Goal: Feedback & Contribution: Contribute content

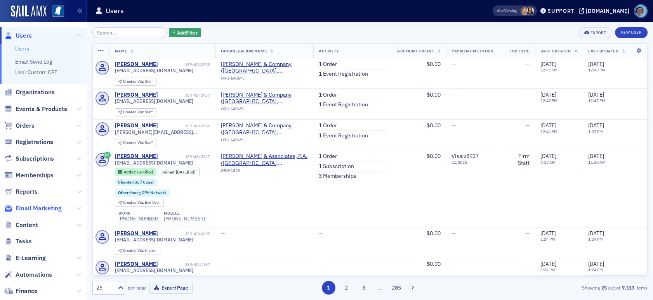
click at [58, 208] on span "Email Marketing" at bounding box center [39, 208] width 46 height 9
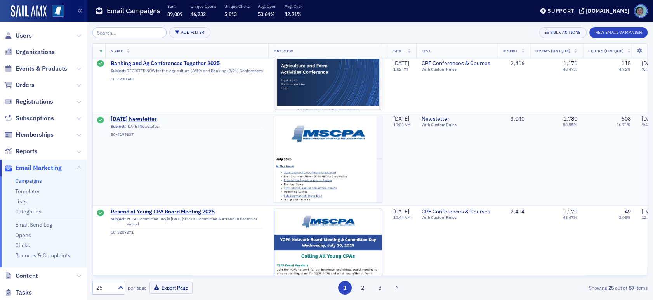
scroll to position [1049, 0]
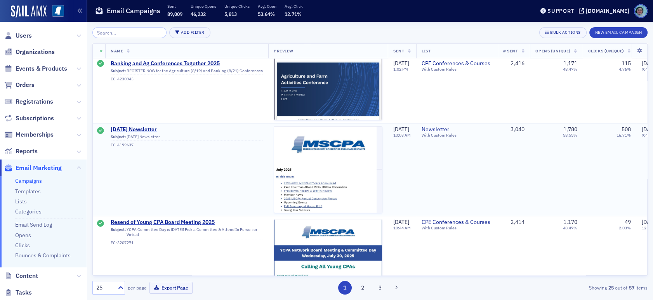
click at [134, 127] on span "July 2025 Newsletter" at bounding box center [187, 129] width 152 height 7
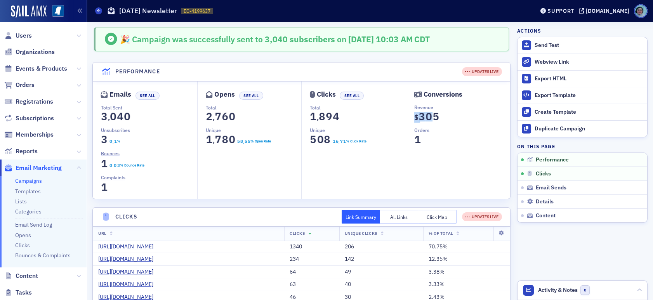
drag, startPoint x: 406, startPoint y: 112, endPoint x: 454, endPoint y: 118, distance: 48.1
click at [454, 118] on div "Conversions Revenue $ 0 1 2 3 4 5 6 7 8 9 3 0 1 2 3 4 5 6 7 8 9 0 0 1 2 3 4 5 6…" at bounding box center [458, 140] width 105 height 117
drag, startPoint x: 465, startPoint y: 118, endPoint x: 528, endPoint y: 129, distance: 64.3
click at [465, 118] on dd "$ 0 1 2 3 4 5 6 7 8 9 3 0 1 2 3 4 5 6 7 8 9 0 0 1 2 3 4 5 6 7 8 9 5" at bounding box center [463, 119] width 96 height 16
click at [551, 132] on button "Duplicate Campaign" at bounding box center [583, 128] width 130 height 17
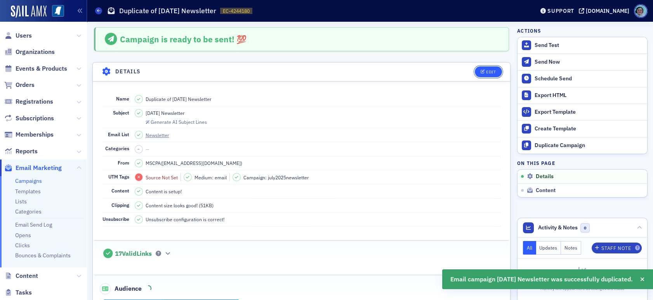
click at [486, 74] on div "Edit" at bounding box center [491, 72] width 10 height 4
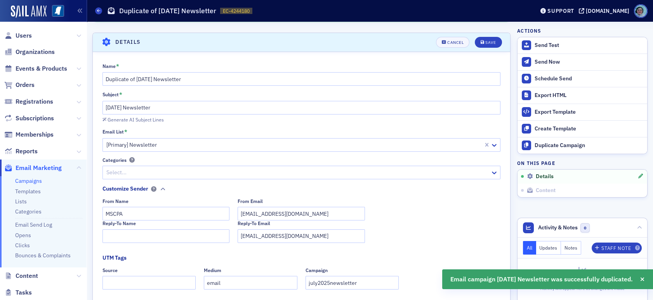
scroll to position [36, 0]
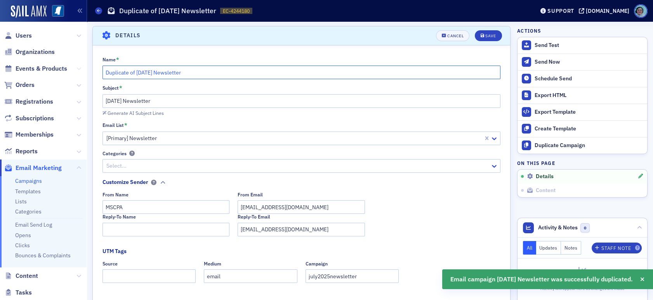
drag, startPoint x: 147, startPoint y: 74, endPoint x: 72, endPoint y: 65, distance: 75.1
click at [73, 65] on div "Users Organizations Events & Products Orders Registrations Subscriptions Member…" at bounding box center [326, 150] width 653 height 300
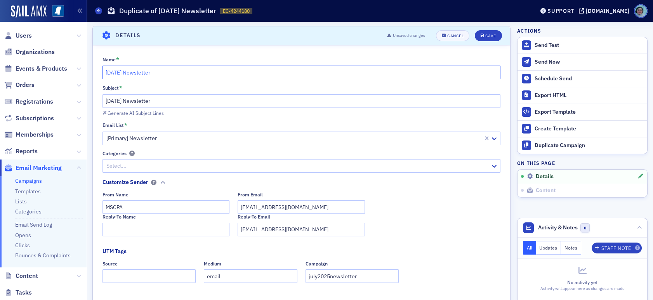
type input "August 2025 Newsletter"
click at [107, 99] on input "July 2025 Newsletter" at bounding box center [302, 101] width 399 height 14
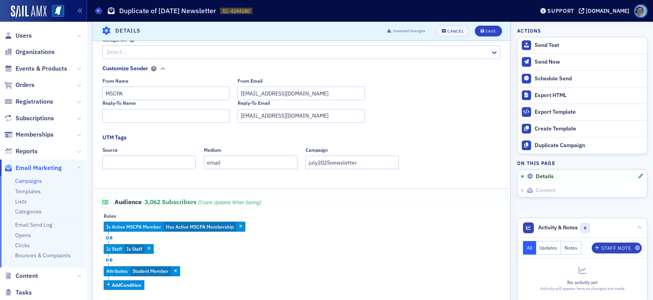
scroll to position [153, 0]
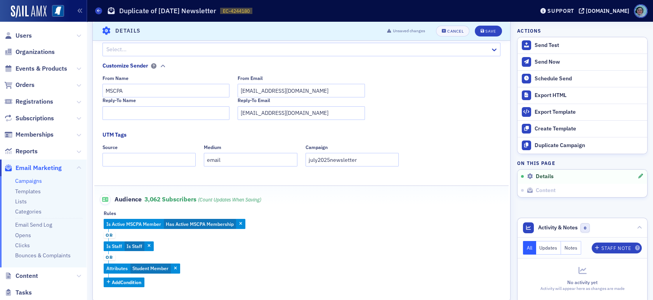
type input "August 2025 Newsletter"
drag, startPoint x: 314, startPoint y: 159, endPoint x: 297, endPoint y: 159, distance: 16.3
click at [297, 159] on div "Source Medium email Campaign july2025newsletter" at bounding box center [302, 156] width 399 height 22
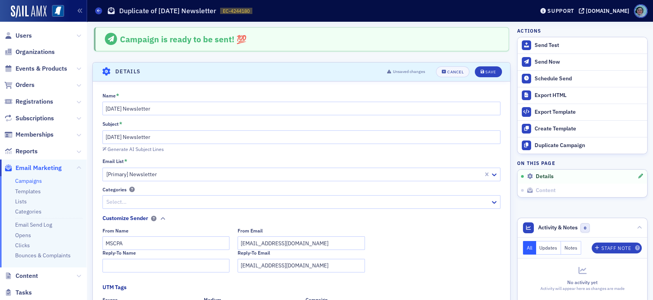
scroll to position [0, 0]
type input "august2025newsletter"
click at [486, 70] on div "Save" at bounding box center [491, 72] width 10 height 4
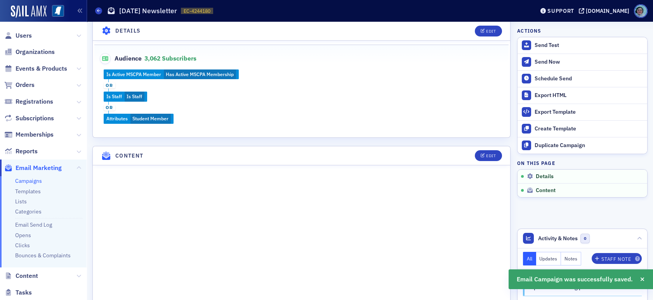
scroll to position [347, 0]
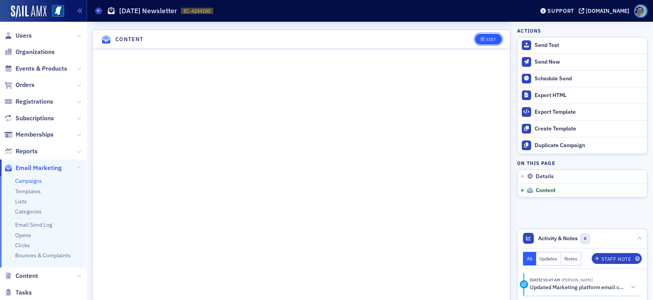
click at [481, 41] on button "Edit" at bounding box center [488, 39] width 27 height 11
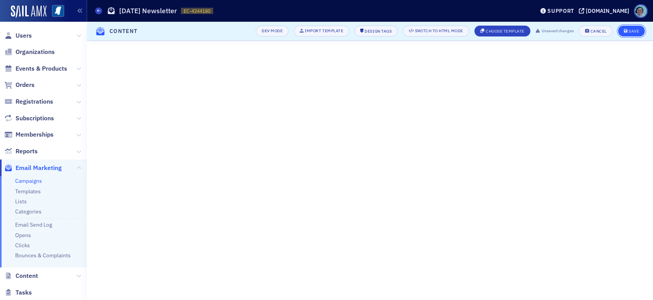
click at [636, 29] on div "Save" at bounding box center [634, 31] width 10 height 4
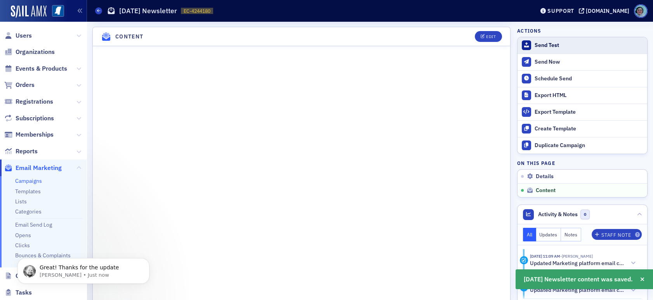
scroll to position [0, 0]
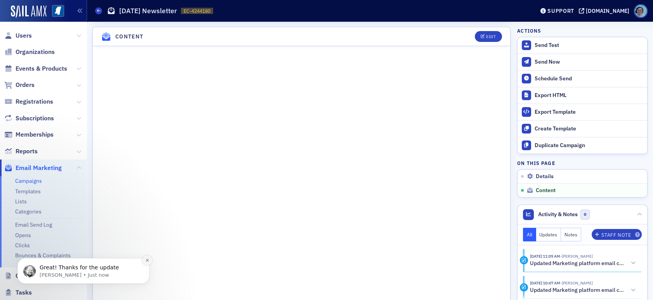
click at [146, 263] on button "Dismiss notification" at bounding box center [147, 261] width 10 height 10
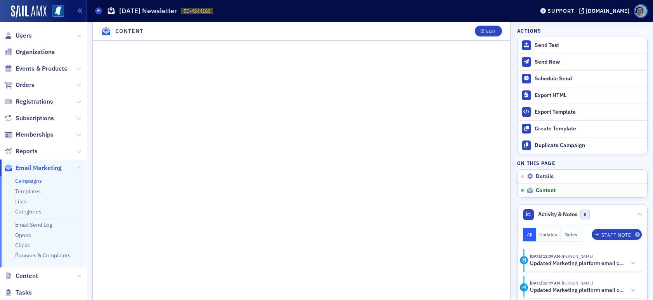
scroll to position [505, 0]
click at [488, 29] on div "Edit" at bounding box center [491, 31] width 10 height 4
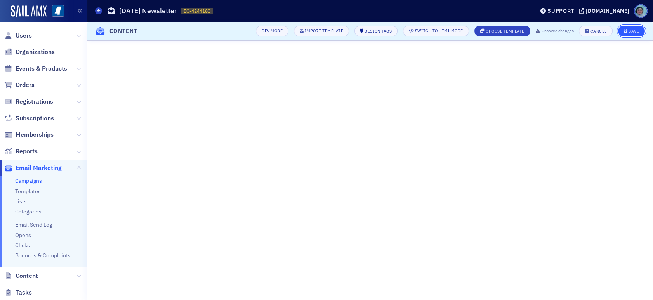
click at [627, 30] on icon "submit" at bounding box center [626, 31] width 4 height 4
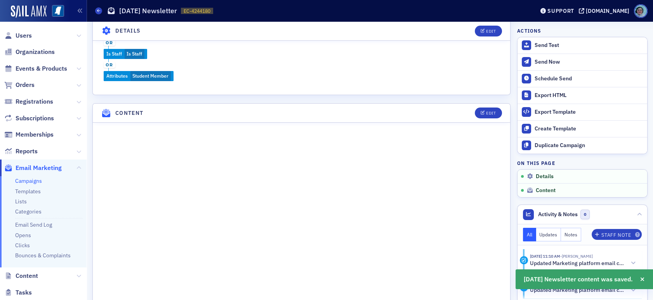
scroll to position [350, 0]
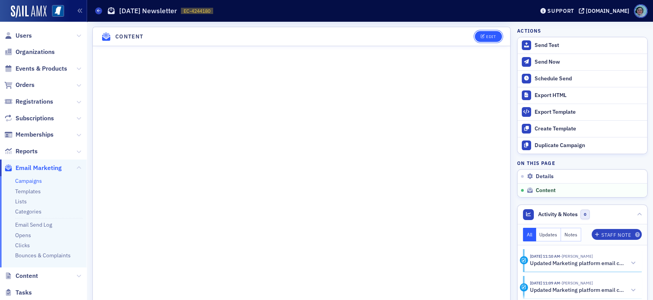
click at [493, 36] on button "Edit" at bounding box center [488, 36] width 27 height 11
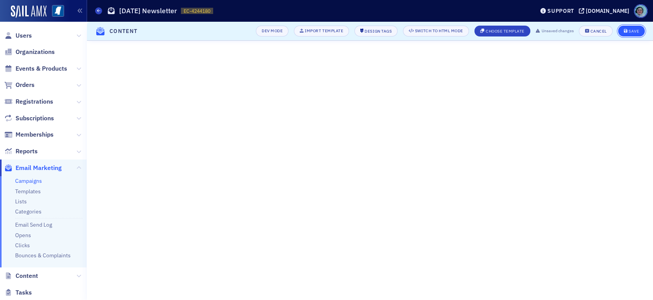
click at [629, 28] on button "Save" at bounding box center [631, 31] width 27 height 11
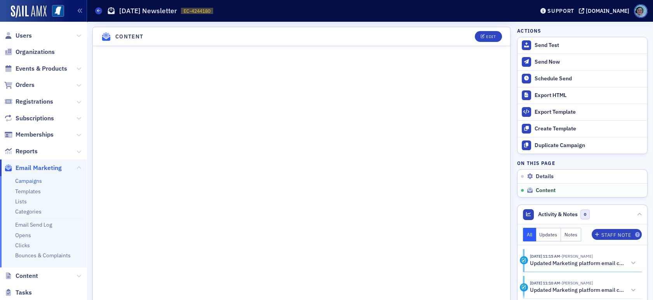
scroll to position [388, 0]
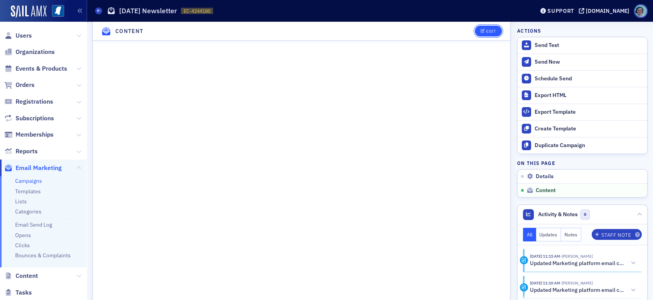
click at [481, 30] on icon "button" at bounding box center [483, 31] width 5 height 4
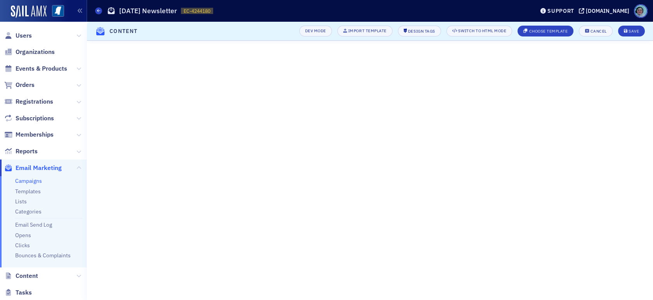
scroll to position [80, 0]
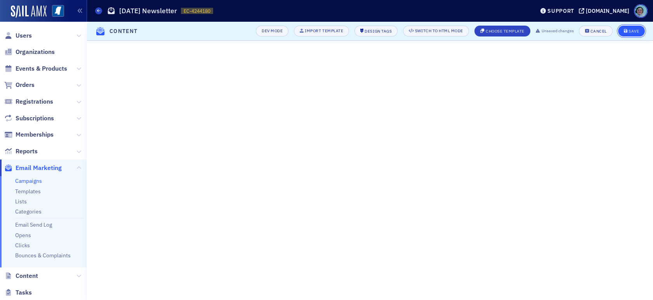
click at [628, 35] on button "Save" at bounding box center [631, 31] width 27 height 11
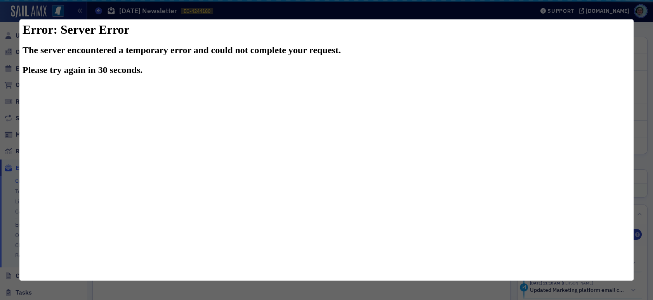
scroll to position [0, 0]
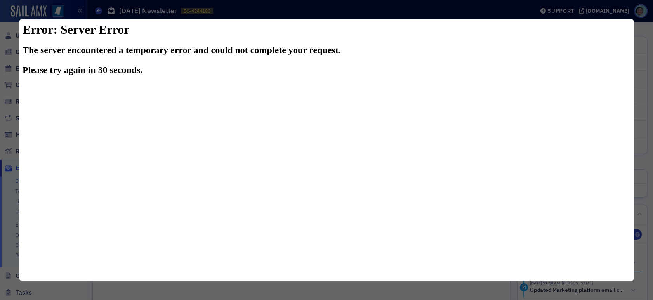
click html "Error: Server Error The server encountered a temporary error and could not comp…"
click at [644, 59] on div at bounding box center [326, 150] width 653 height 300
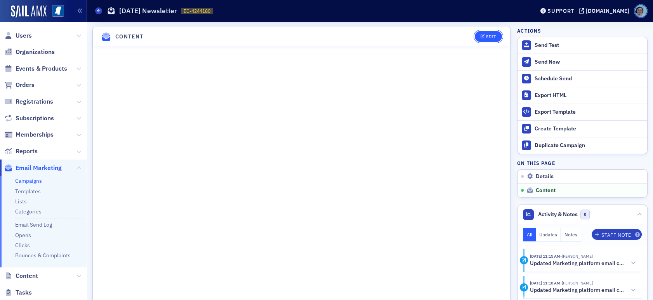
click at [485, 31] on button "Edit" at bounding box center [488, 36] width 27 height 11
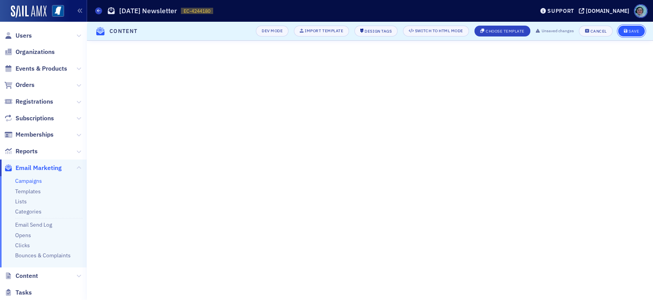
click at [641, 29] on button "Save" at bounding box center [631, 31] width 27 height 11
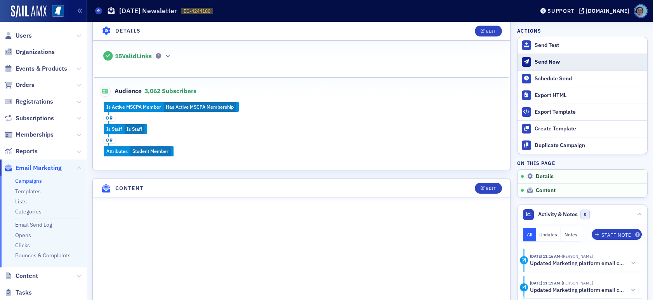
scroll to position [194, 0]
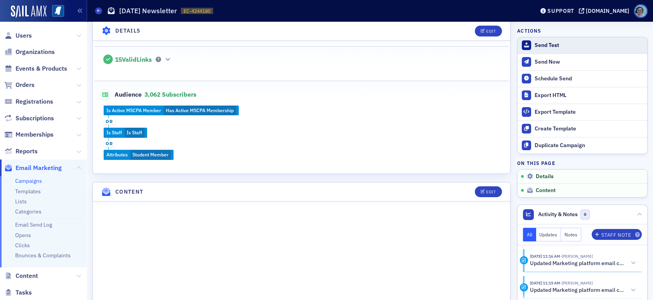
click at [535, 50] on button "Send Test" at bounding box center [583, 45] width 130 height 16
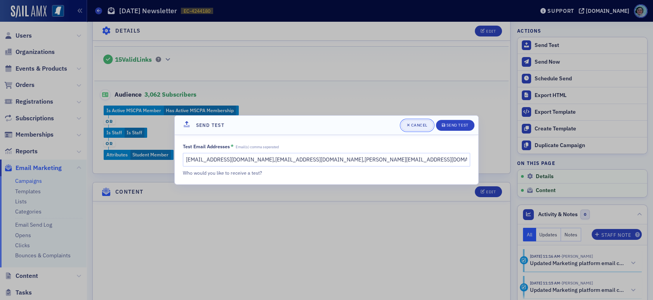
click at [426, 122] on button "Cancel" at bounding box center [417, 125] width 32 height 11
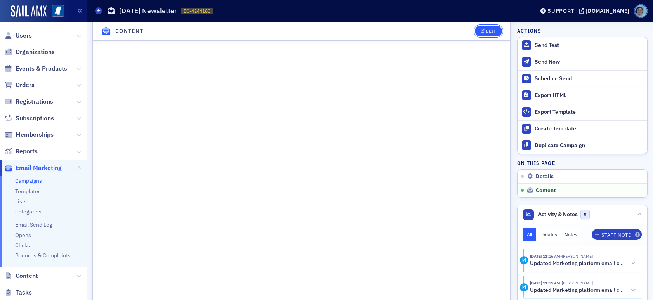
click at [487, 29] on div "Edit" at bounding box center [491, 31] width 10 height 4
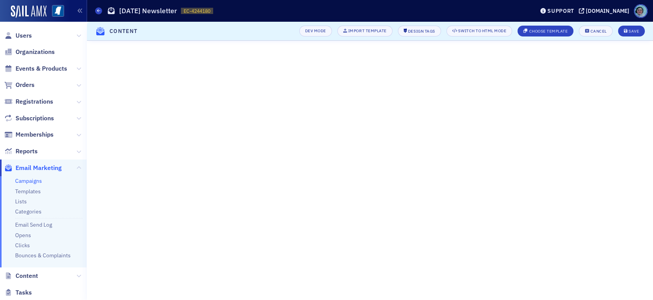
scroll to position [80, 0]
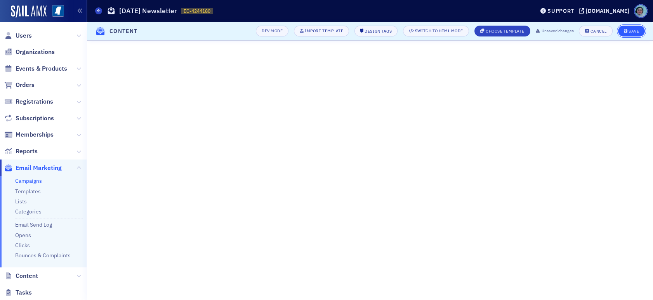
click at [633, 27] on button "Save" at bounding box center [631, 31] width 27 height 11
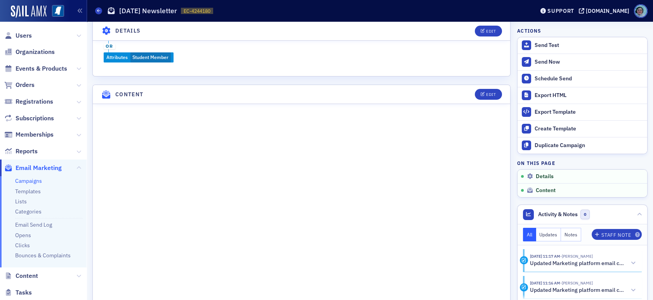
scroll to position [269, 0]
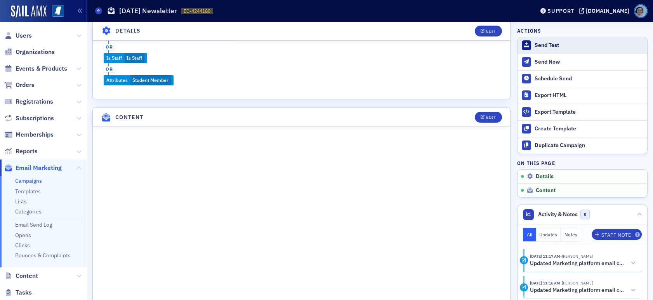
click at [541, 44] on div "Send Test" at bounding box center [589, 45] width 109 height 7
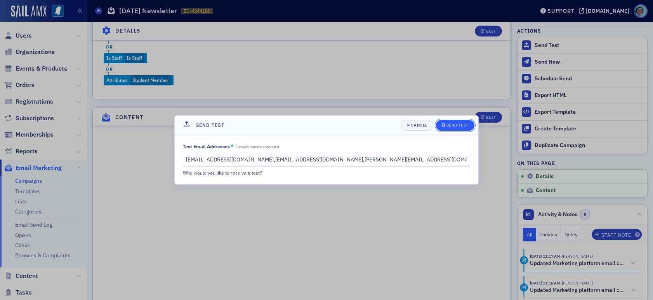
click at [458, 122] on button "Send Test" at bounding box center [455, 125] width 38 height 11
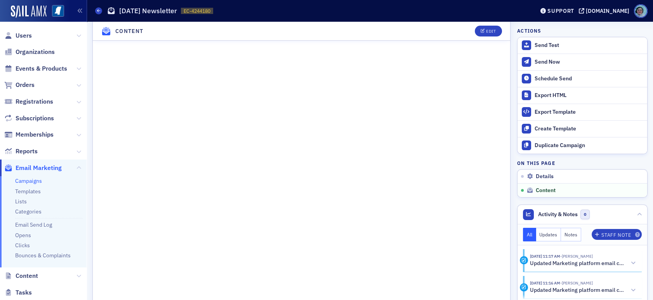
scroll to position [463, 0]
click at [475, 33] on button "Edit" at bounding box center [488, 31] width 27 height 11
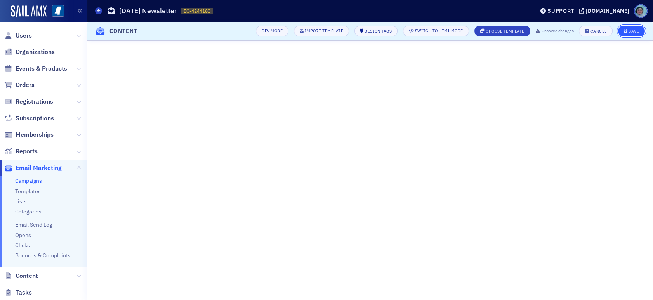
click at [628, 33] on button "Save" at bounding box center [631, 31] width 27 height 11
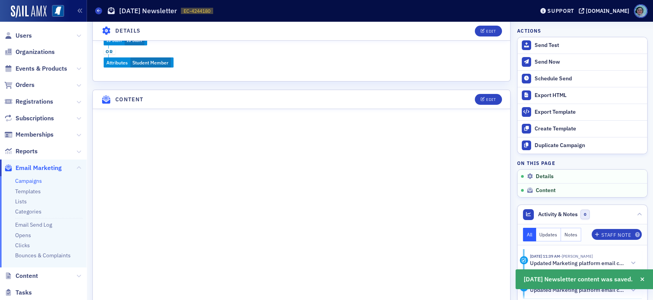
scroll to position [384, 0]
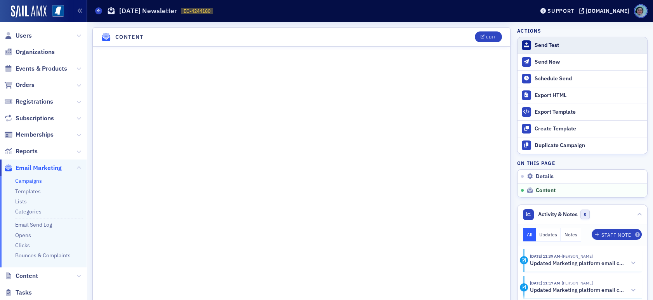
click at [549, 47] on div "Send Test" at bounding box center [589, 45] width 109 height 7
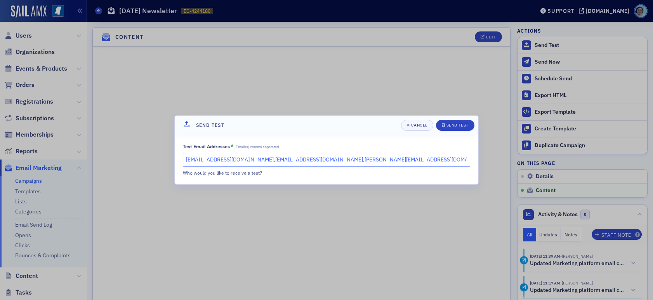
drag, startPoint x: 237, startPoint y: 158, endPoint x: 389, endPoint y: 165, distance: 151.7
click at [383, 165] on input "rshirley@ms-cpa.org,kmoody@ms-cpa.org,evaughn@ms-cpa.org" at bounding box center [326, 160] width 287 height 14
type input "rshirley@ms-cpa.org"
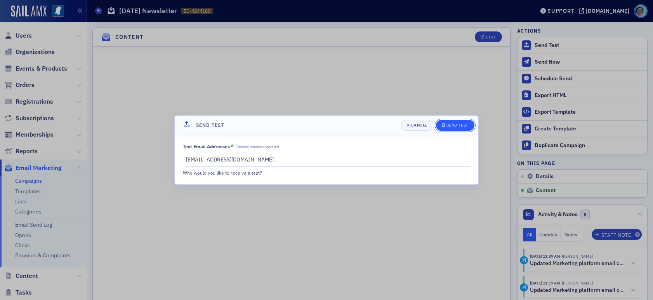
click at [452, 123] on div "Send Test" at bounding box center [458, 125] width 22 height 4
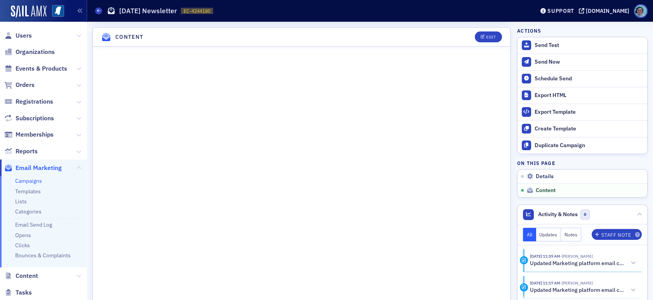
scroll to position [462, 0]
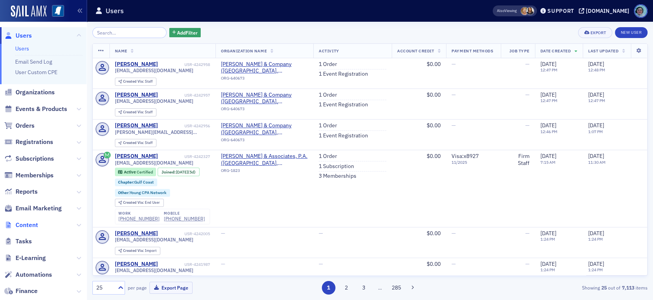
click at [19, 224] on span "Content" at bounding box center [27, 225] width 23 height 9
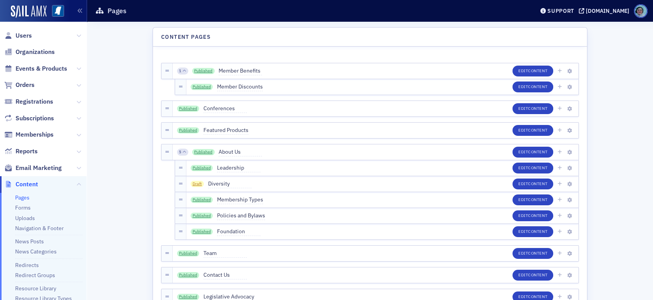
scroll to position [39, 0]
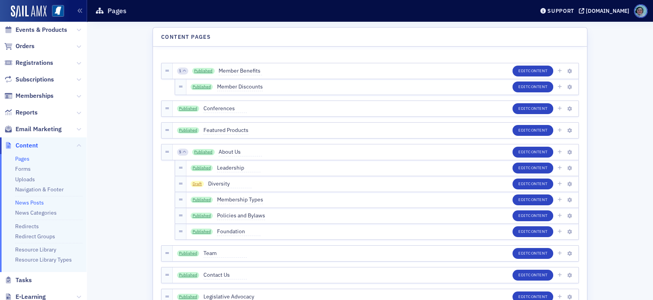
click at [36, 202] on link "News Posts" at bounding box center [29, 202] width 29 height 7
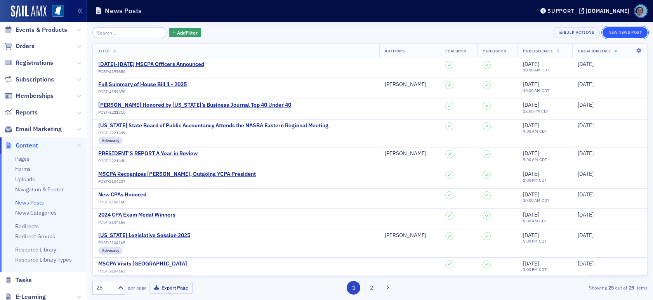
click at [639, 27] on button "New News Post" at bounding box center [625, 32] width 45 height 11
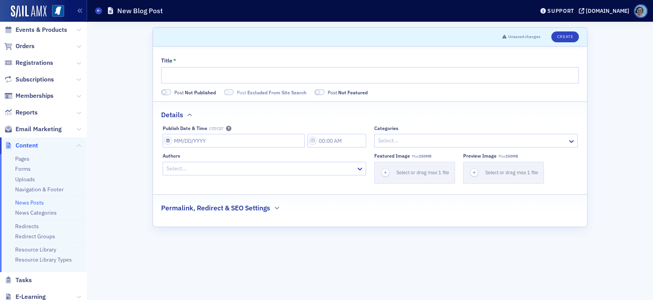
click at [444, 68] on div "Title *" at bounding box center [370, 70] width 418 height 26
click at [442, 70] on input "Title *" at bounding box center [370, 75] width 418 height 16
paste input "Filing Relief for Natural Disasters Act Becomes Law"
type input "Filing Relief for Natural Disasters Act Becomes Law"
click at [167, 93] on span at bounding box center [166, 92] width 10 height 6
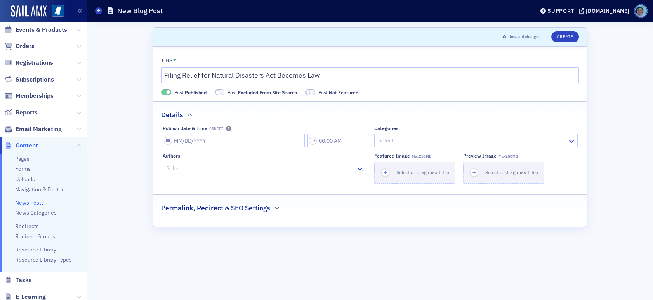
click at [221, 93] on span at bounding box center [220, 92] width 10 height 6
click at [304, 90] on span at bounding box center [303, 92] width 10 height 6
click at [272, 143] on input "Publish Date & Time CST/CDT" at bounding box center [234, 141] width 142 height 14
select select "7"
select select "2025"
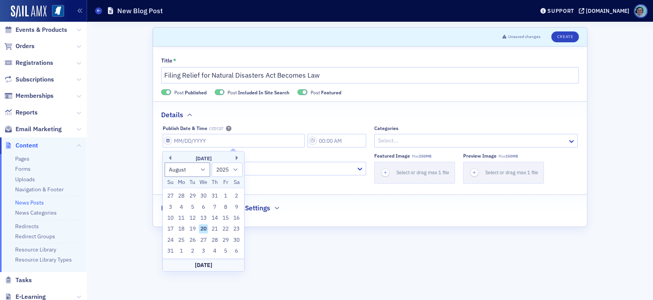
click at [204, 227] on div "20" at bounding box center [203, 229] width 9 height 9
type input "08/20/2025"
type input "10:00 AM"
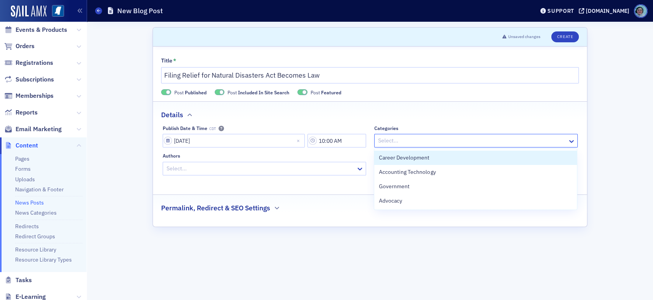
click at [411, 144] on div at bounding box center [473, 141] width 190 height 10
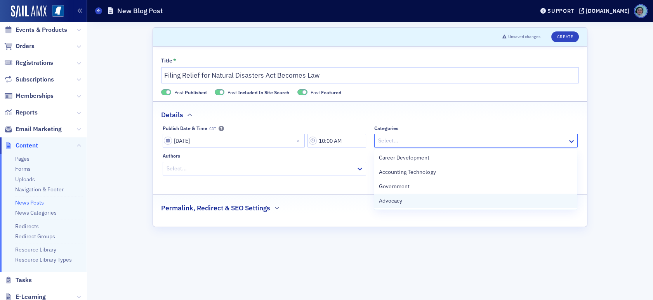
click at [419, 196] on div "Advocacy" at bounding box center [475, 201] width 203 height 14
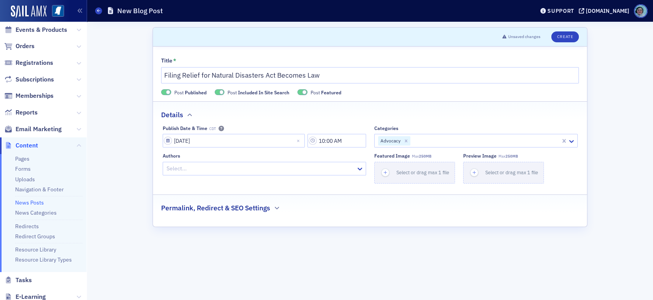
click at [390, 109] on div "Details" at bounding box center [370, 111] width 418 height 18
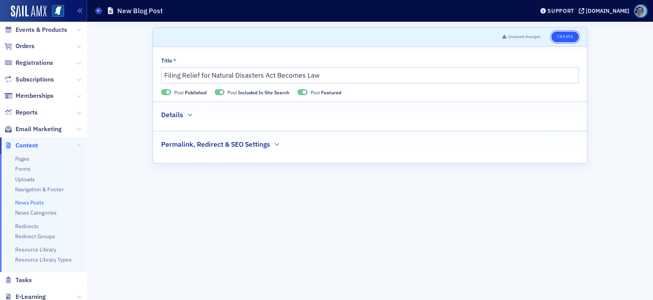
click at [565, 39] on button "Create" at bounding box center [566, 36] width 28 height 11
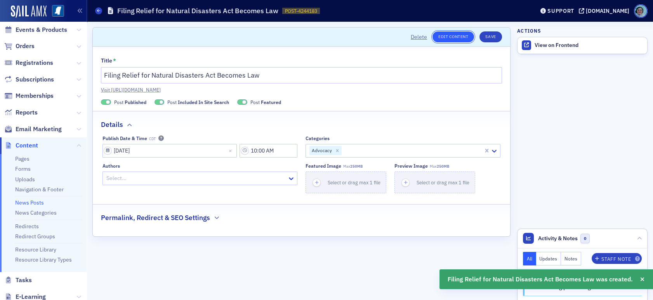
click at [461, 37] on link "Edit Content" at bounding box center [454, 36] width 42 height 11
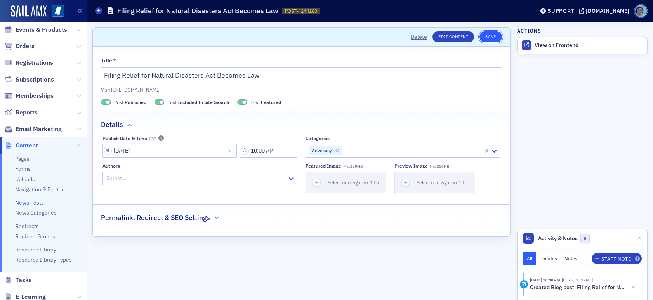
click at [494, 35] on button "Save" at bounding box center [491, 36] width 22 height 11
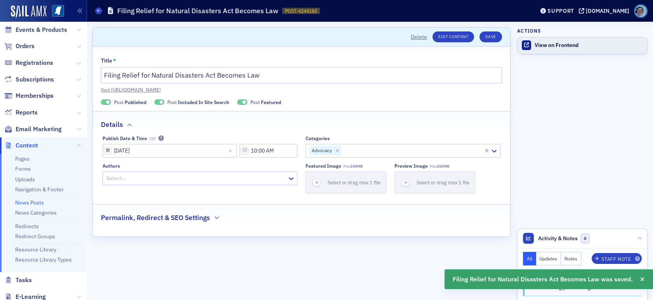
click at [565, 44] on div "View on Frontend" at bounding box center [589, 45] width 109 height 7
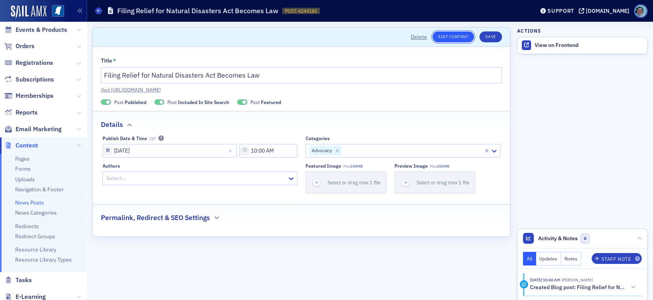
click at [447, 38] on link "Edit Content" at bounding box center [454, 36] width 42 height 11
click at [495, 34] on button "Save" at bounding box center [491, 36] width 22 height 11
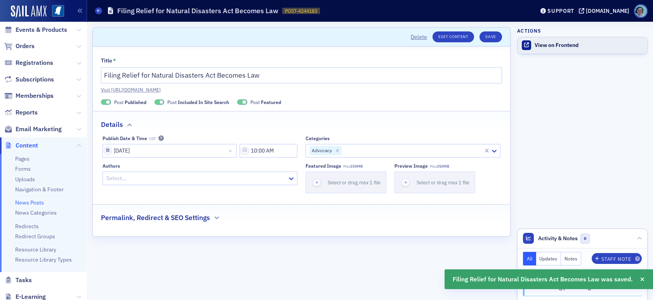
click at [567, 44] on div "View on Frontend" at bounding box center [589, 45] width 109 height 7
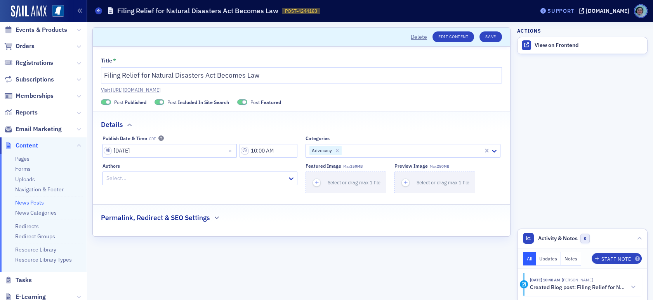
click at [567, 10] on div "Support" at bounding box center [561, 10] width 27 height 7
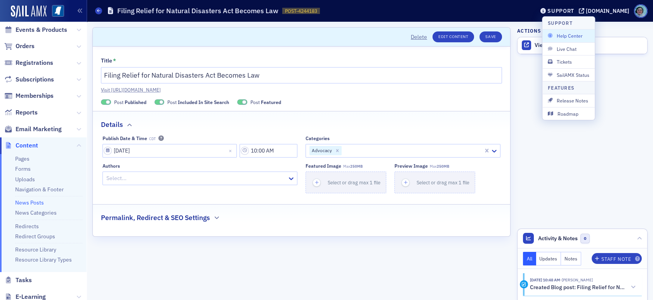
click at [564, 33] on span "Help Center" at bounding box center [569, 35] width 42 height 7
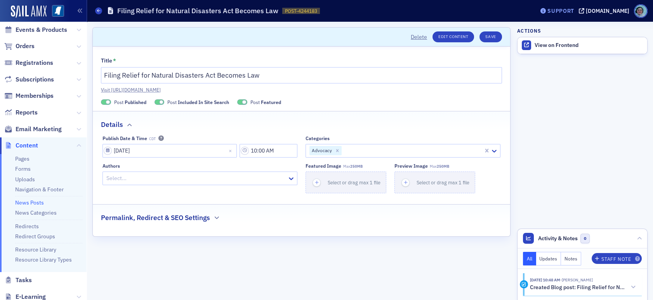
click at [575, 10] on div "Support" at bounding box center [561, 10] width 27 height 7
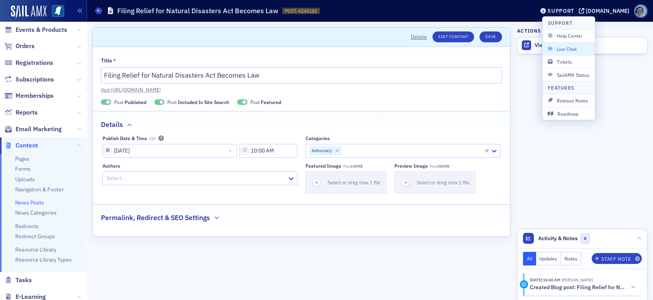
click at [575, 48] on span "Live Chat" at bounding box center [569, 48] width 42 height 7
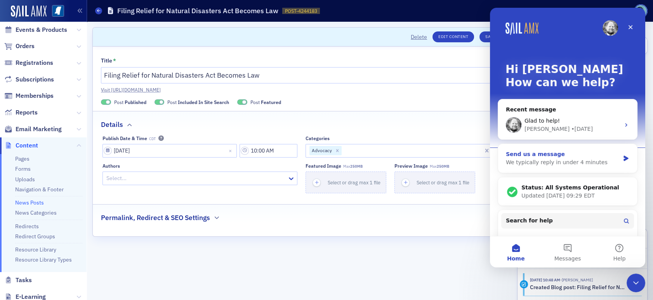
click at [538, 165] on div "We typically reply in under 4 minutes" at bounding box center [563, 163] width 114 height 8
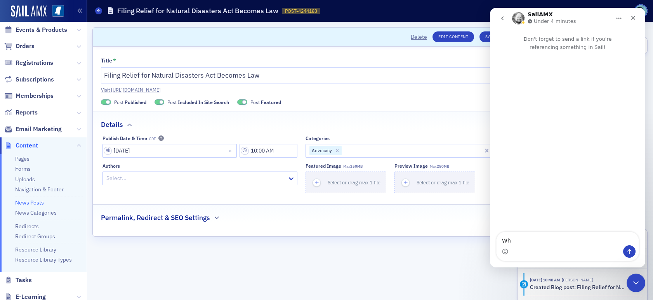
type textarea "W"
click at [626, 278] on div "Close Intercom Messenger" at bounding box center [635, 282] width 19 height 19
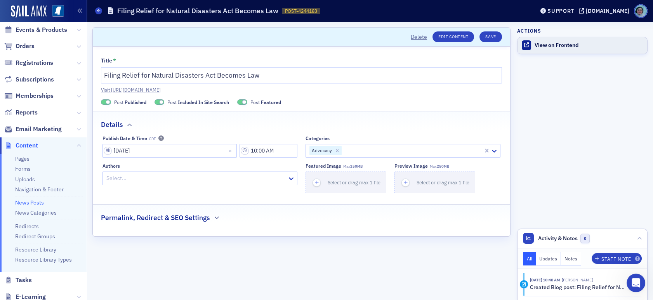
click at [529, 44] on div at bounding box center [527, 45] width 10 height 10
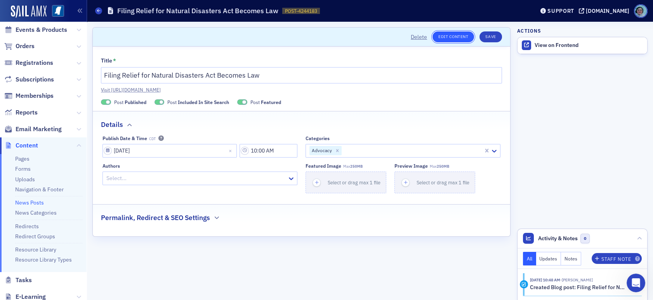
click at [459, 35] on link "Edit Content" at bounding box center [454, 36] width 42 height 11
click at [499, 36] on button "Save" at bounding box center [491, 36] width 22 height 11
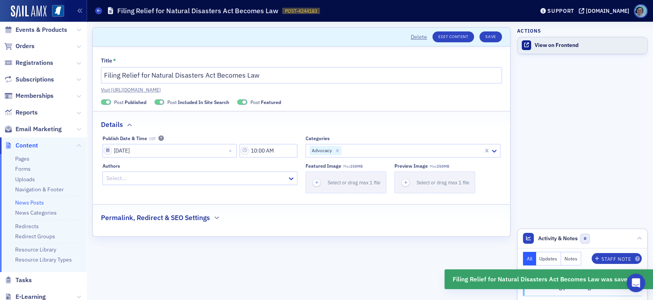
click at [565, 46] on div "View on Frontend" at bounding box center [589, 45] width 109 height 7
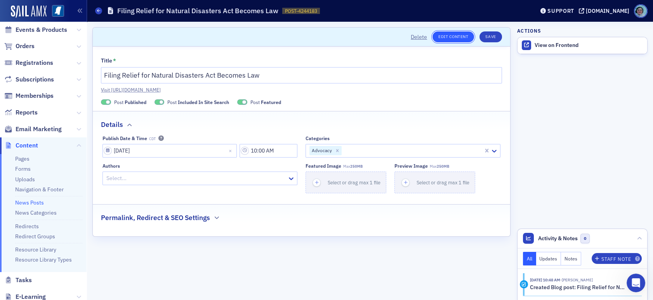
click at [452, 39] on link "Edit Content" at bounding box center [454, 36] width 42 height 11
click at [558, 6] on div "Support" at bounding box center [557, 10] width 37 height 11
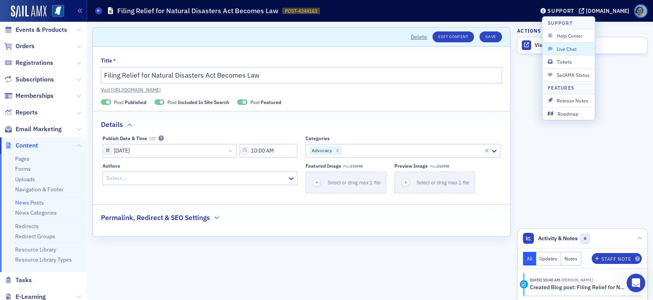
click at [570, 47] on span "Live Chat" at bounding box center [569, 48] width 42 height 7
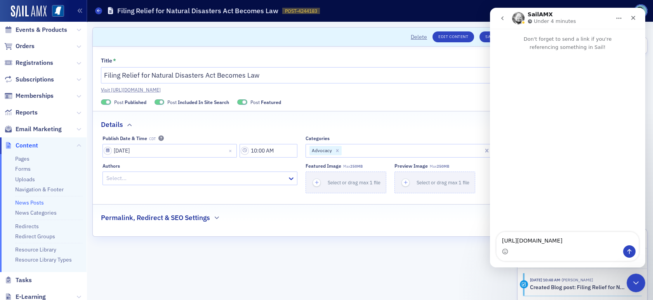
click at [500, 232] on textarea "https://ms-cpa.org/staff/content/news/1f07ddd2-1e0d-6bd4-aea9-bee22872c83f/edit…" at bounding box center [568, 238] width 142 height 13
type textarea "it looks like this on the editing side but completely different on the frontend…"
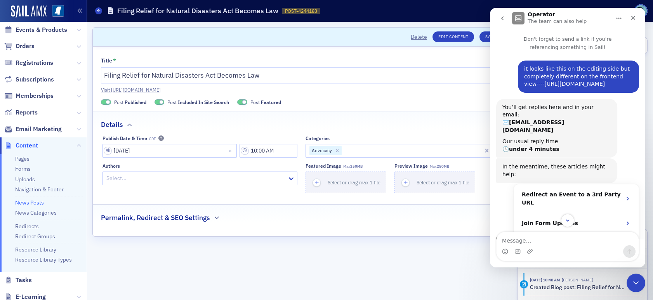
click at [568, 87] on link "https://ms-cpa.org/staff/content/news/1f07ddd2-1e0d-6bd4-aea9-bee22872c83f/edit…" at bounding box center [575, 84] width 61 height 6
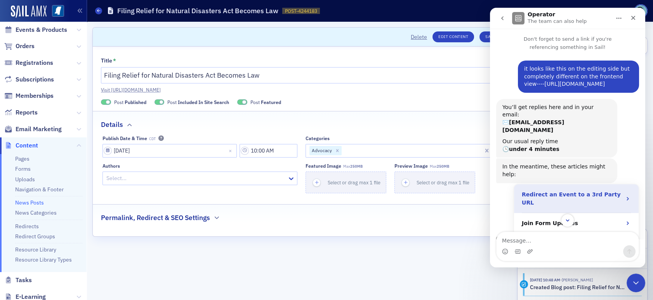
scroll to position [100, 0]
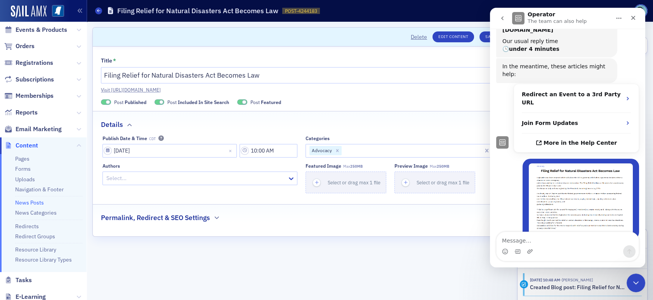
click at [592, 181] on img "Rachel says…" at bounding box center [581, 200] width 104 height 72
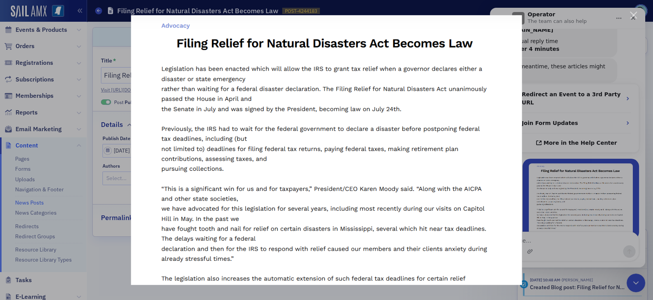
click at [633, 12] on div "Close" at bounding box center [634, 15] width 7 height 7
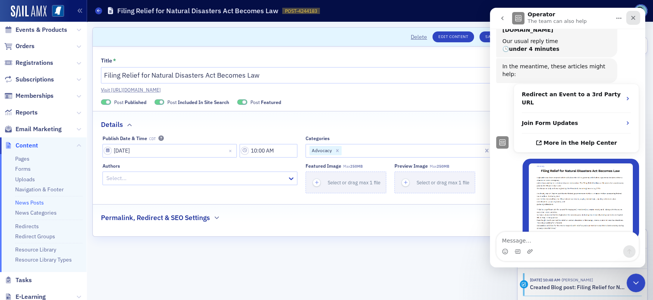
click at [633, 20] on icon "Close" at bounding box center [634, 18] width 6 height 6
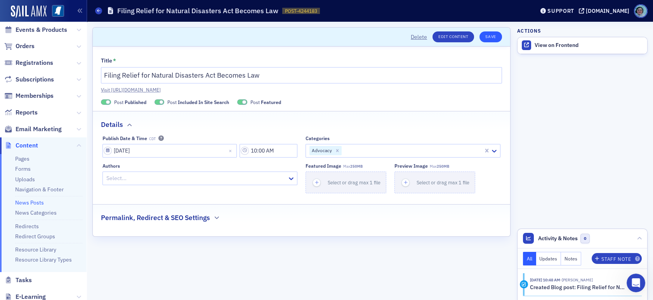
click at [490, 42] on header "Delete Edit Content Save" at bounding box center [302, 37] width 418 height 19
click at [490, 41] on button "Save" at bounding box center [491, 36] width 22 height 11
click at [97, 6] on div "News Posts Filing Relief for Natural Disasters Act Becomes Law POST-4244183 424…" at bounding box center [309, 10] width 428 height 15
click at [96, 10] on span at bounding box center [98, 10] width 7 height 7
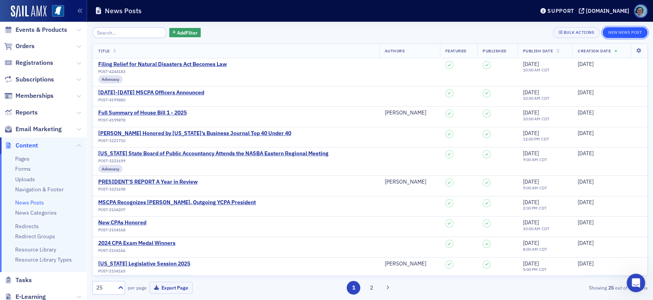
click at [621, 29] on button "New News Post" at bounding box center [625, 32] width 45 height 11
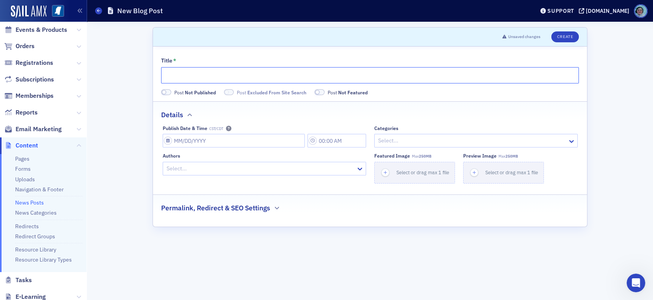
click at [433, 77] on input "Title *" at bounding box center [370, 75] width 418 height 16
paste input "Davis Honored As Top 20 Under 40 In Meridian"
type input "Davis Honored As Top 20 Under 40 In Meridian"
click at [169, 93] on span at bounding box center [166, 92] width 10 height 6
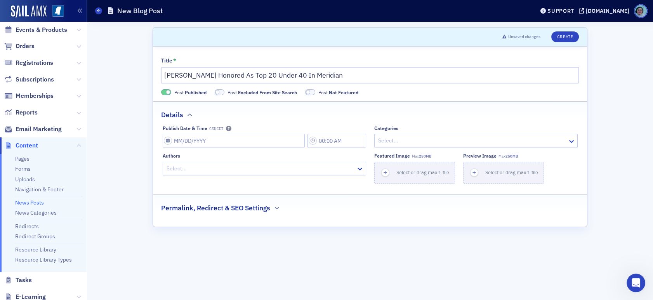
click at [219, 92] on span at bounding box center [218, 92] width 4 height 4
click at [308, 90] on label "Post Not Featured" at bounding box center [324, 92] width 53 height 7
click at [298, 91] on span at bounding box center [303, 92] width 10 height 6
click at [277, 138] on input "Publish Date & Time CST/CDT" at bounding box center [234, 141] width 142 height 14
select select "7"
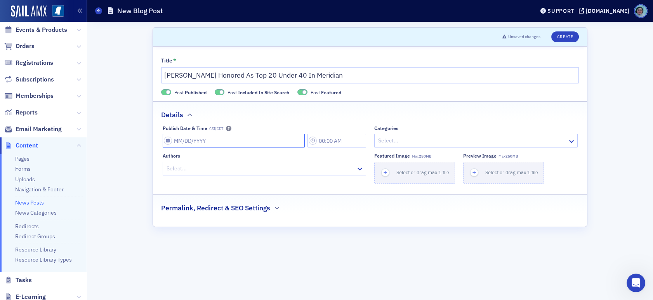
select select "2025"
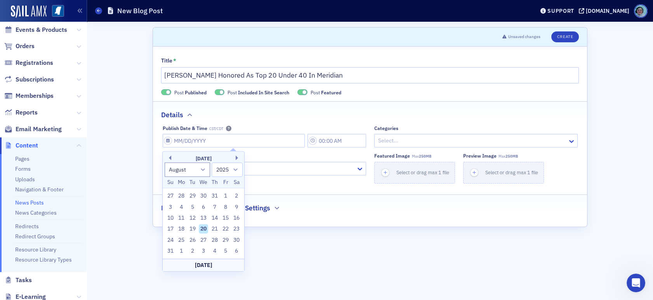
click at [206, 226] on div "20" at bounding box center [203, 229] width 9 height 9
type input "08/20/2025"
type input "10:00 AM"
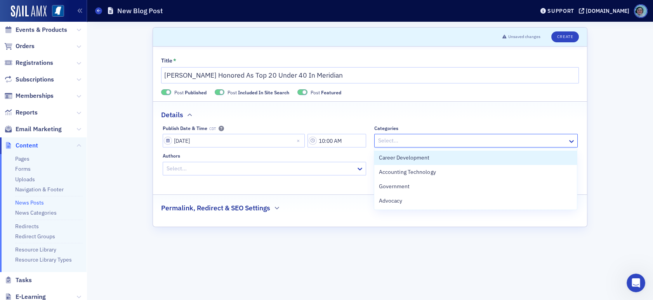
click at [479, 139] on div at bounding box center [473, 141] width 190 height 10
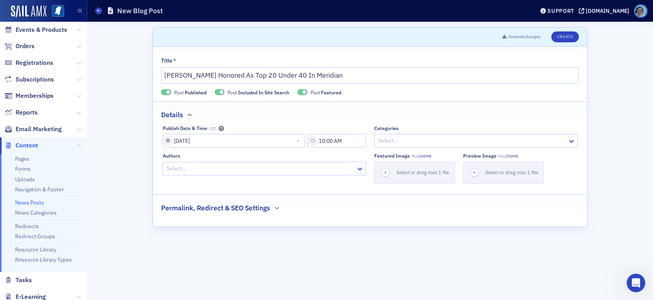
click at [448, 109] on div "Details" at bounding box center [370, 111] width 418 height 18
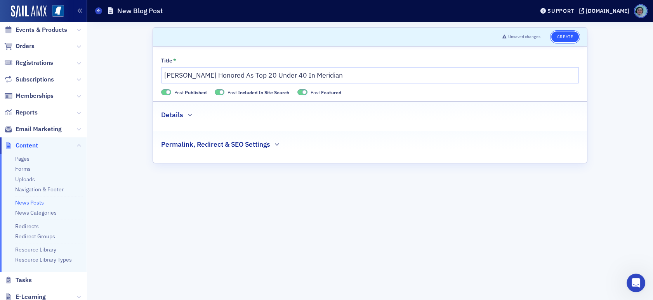
click at [569, 35] on button "Create" at bounding box center [566, 36] width 28 height 11
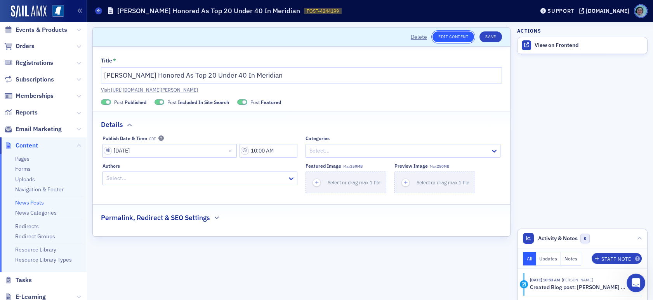
click at [457, 39] on link "Edit Content" at bounding box center [454, 36] width 42 height 11
click at [493, 33] on button "Save" at bounding box center [491, 36] width 22 height 11
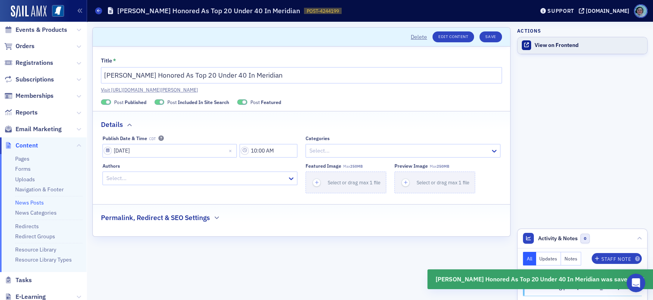
click at [549, 46] on div "View on Frontend" at bounding box center [589, 45] width 109 height 7
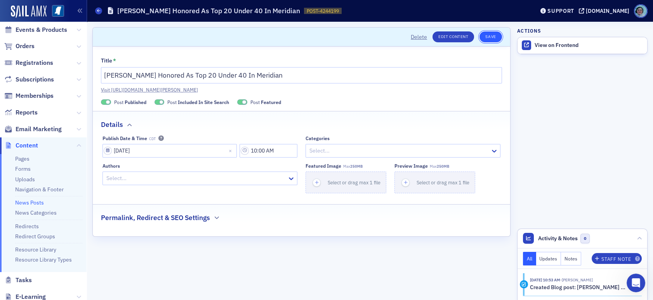
click at [482, 35] on button "Save" at bounding box center [491, 36] width 22 height 11
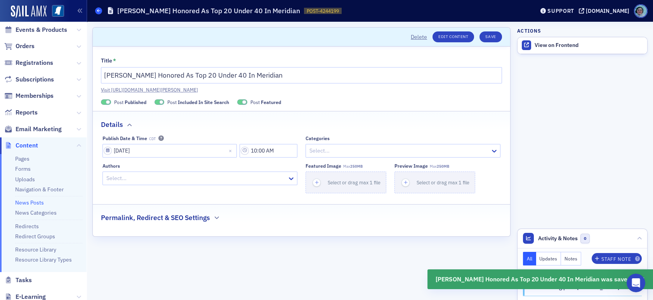
click at [97, 7] on span at bounding box center [98, 10] width 7 height 7
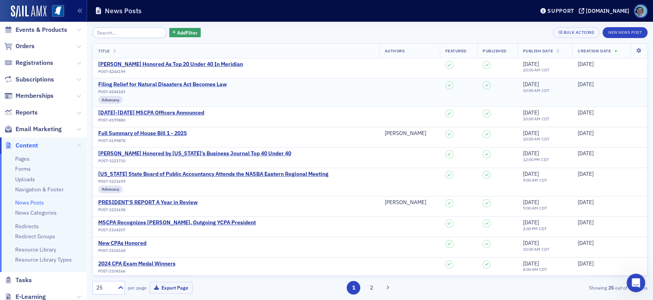
click at [157, 83] on div "Filing Relief for Natural Disasters Act Becomes Law" at bounding box center [162, 84] width 129 height 7
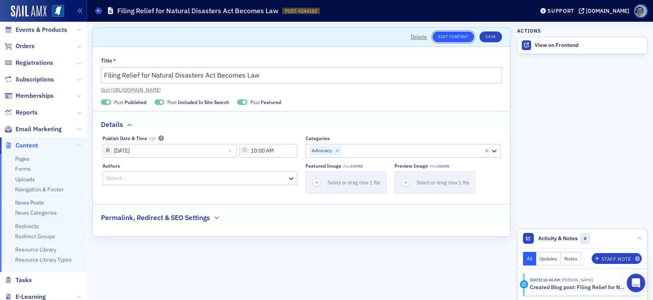
click at [457, 32] on link "Edit Content" at bounding box center [454, 36] width 42 height 11
click at [487, 38] on button "Save" at bounding box center [491, 36] width 22 height 11
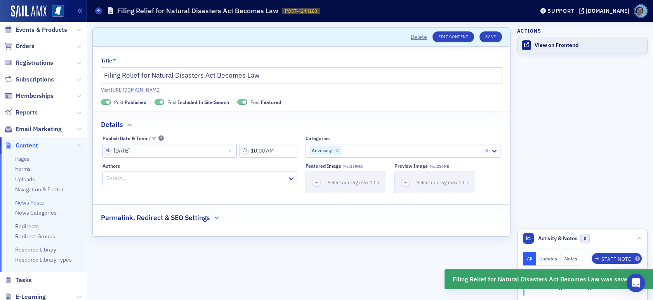
click at [570, 51] on link "View on Frontend" at bounding box center [583, 45] width 130 height 16
click at [569, 7] on div "Support" at bounding box center [561, 10] width 27 height 7
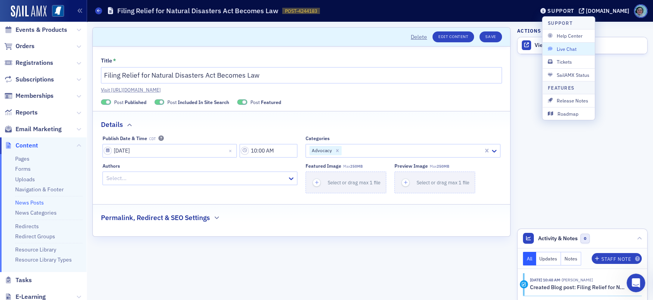
click at [575, 51] on span "Live Chat" at bounding box center [569, 48] width 42 height 7
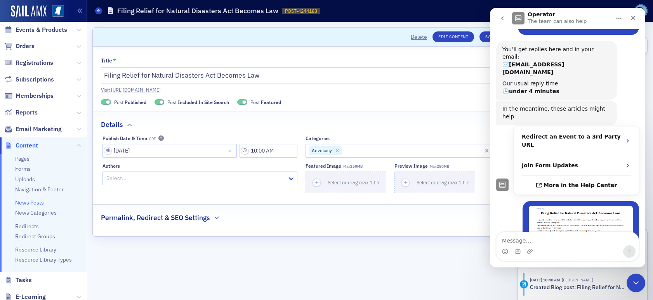
scroll to position [101, 0]
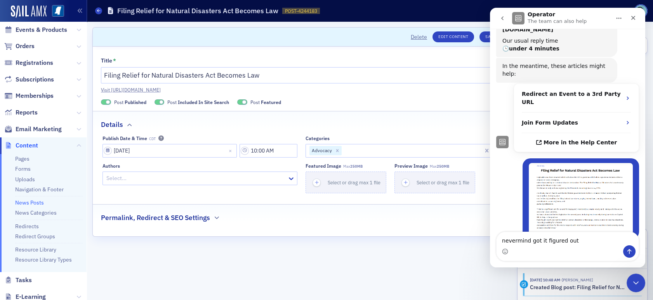
type textarea "nevermind got it figured out"
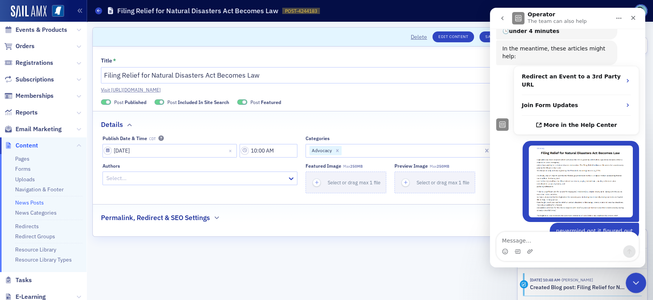
click at [637, 277] on div "Close Intercom Messenger" at bounding box center [635, 282] width 19 height 19
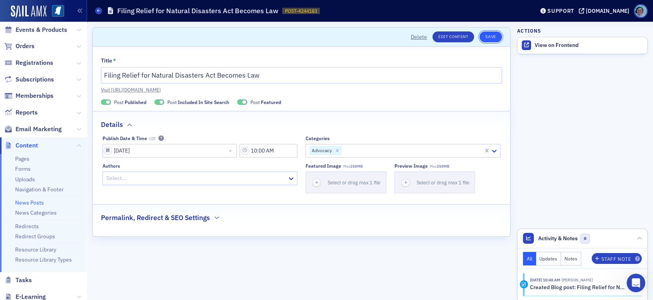
click at [499, 36] on button "Save" at bounding box center [491, 36] width 22 height 11
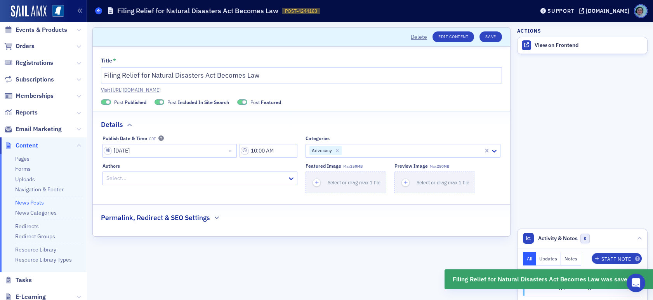
click at [98, 12] on icon at bounding box center [98, 10] width 3 height 3
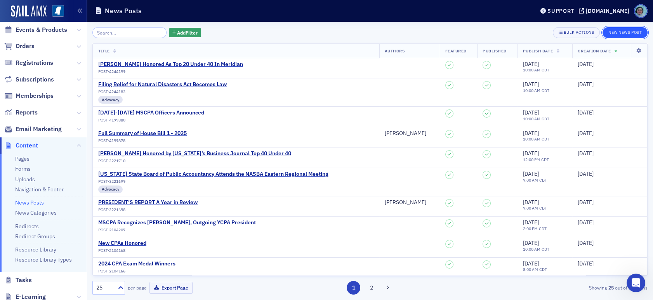
click at [622, 28] on button "New News Post" at bounding box center [625, 32] width 45 height 11
click at [617, 33] on button "New News Post" at bounding box center [625, 32] width 45 height 11
click at [627, 35] on button "New News Post" at bounding box center [625, 32] width 45 height 11
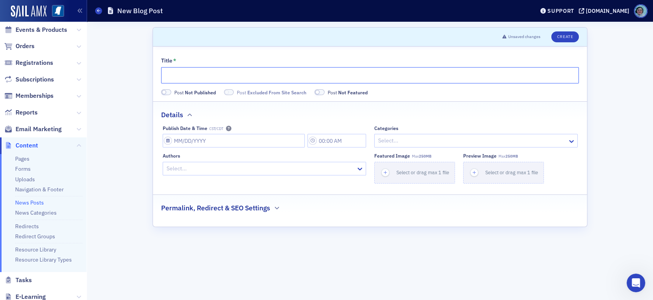
click at [348, 82] on input "Title *" at bounding box center [370, 75] width 418 height 16
paste input "Huffman Wins Two Track & Field National Championships"
type input "Huffman Wins Two Track & Field National Championships"
click at [164, 89] on label "Post Not Published" at bounding box center [188, 92] width 55 height 7
click at [228, 89] on span at bounding box center [229, 92] width 10 height 6
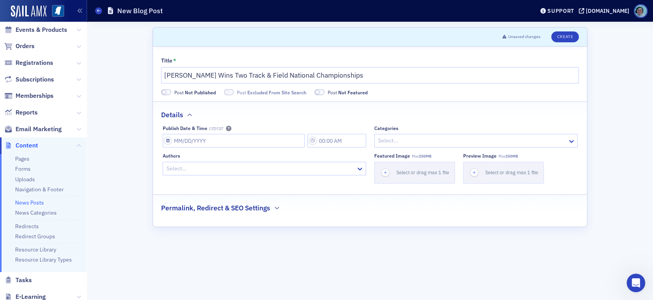
click at [168, 91] on span at bounding box center [166, 92] width 10 height 6
click at [224, 93] on span at bounding box center [220, 92] width 10 height 6
click at [305, 91] on span at bounding box center [303, 92] width 10 height 6
click at [239, 143] on input "Publish Date & Time CST/CDT" at bounding box center [234, 141] width 142 height 14
select select "7"
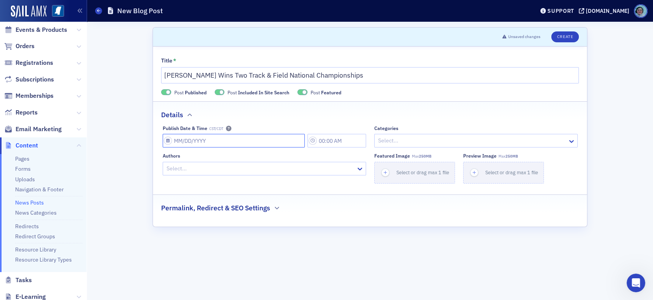
select select "2025"
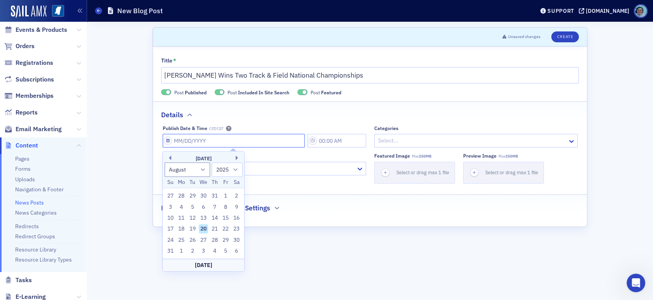
scroll to position [118, 0]
click at [200, 227] on div "20" at bounding box center [203, 229] width 9 height 9
type input "08/20/2025"
type input "10:00 AM"
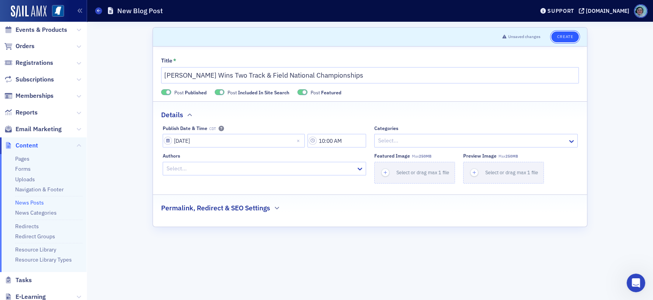
click at [567, 37] on button "Create" at bounding box center [566, 36] width 28 height 11
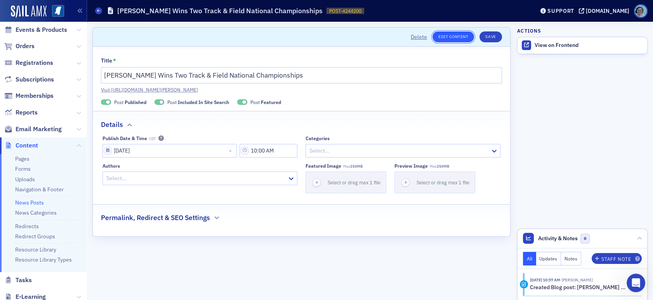
click at [469, 36] on link "Edit Content" at bounding box center [454, 36] width 42 height 11
click at [494, 33] on button "Save" at bounding box center [491, 36] width 22 height 11
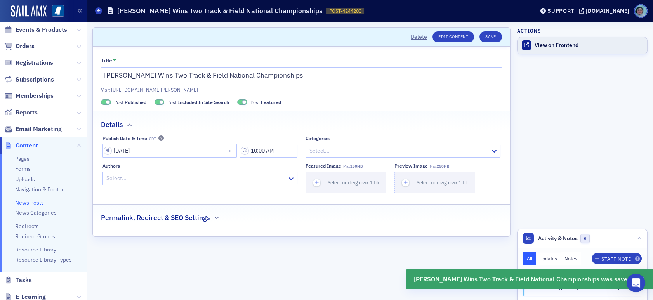
click at [552, 49] on link "View on Frontend" at bounding box center [583, 45] width 130 height 16
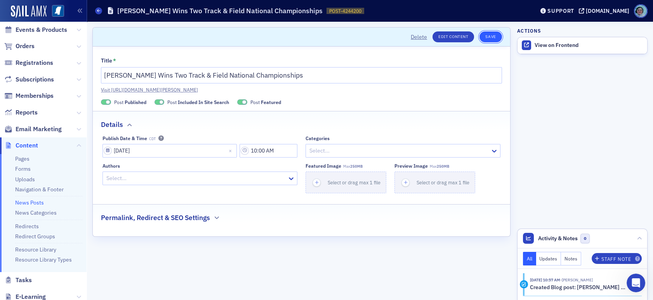
click at [486, 39] on button "Save" at bounding box center [491, 36] width 22 height 11
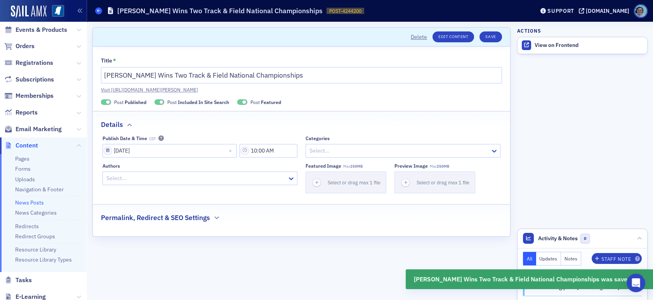
click at [100, 9] on icon at bounding box center [98, 10] width 3 height 3
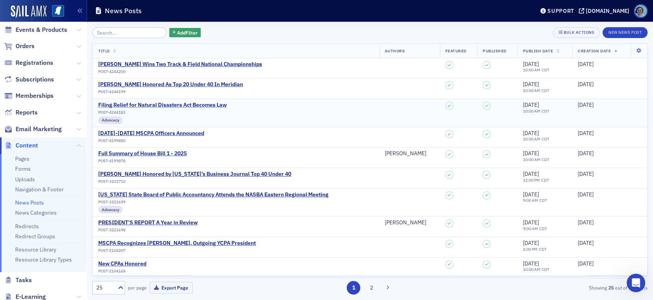
click at [150, 103] on div "Filing Relief for Natural Disasters Act Becomes Law" at bounding box center [162, 105] width 129 height 7
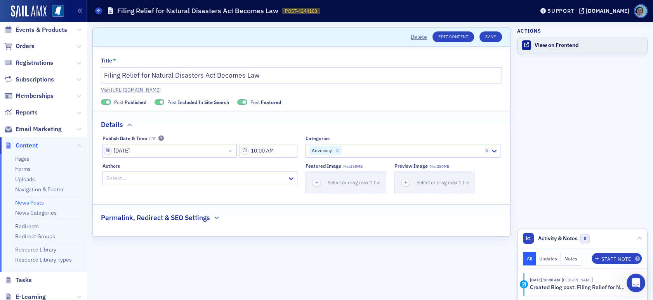
click at [550, 44] on div "View on Frontend" at bounding box center [589, 45] width 109 height 7
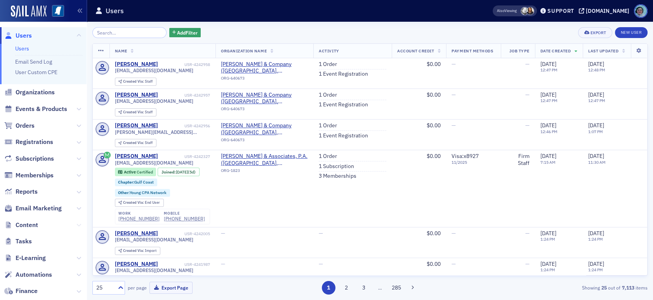
click at [77, 224] on icon at bounding box center [79, 225] width 5 height 5
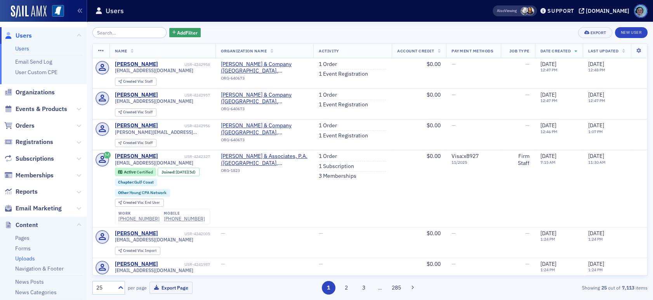
click at [30, 261] on link "Uploads" at bounding box center [25, 258] width 20 height 7
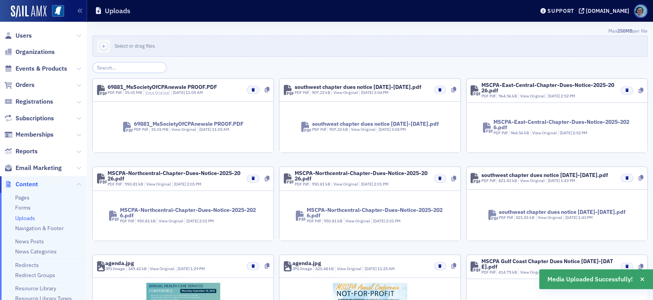
click at [162, 94] on link "View Original" at bounding box center [157, 92] width 24 height 5
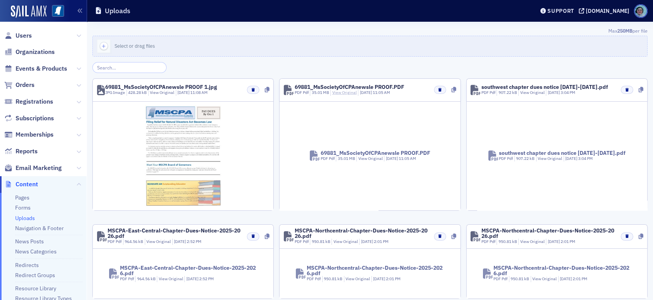
click at [344, 93] on link "View Original" at bounding box center [345, 92] width 24 height 5
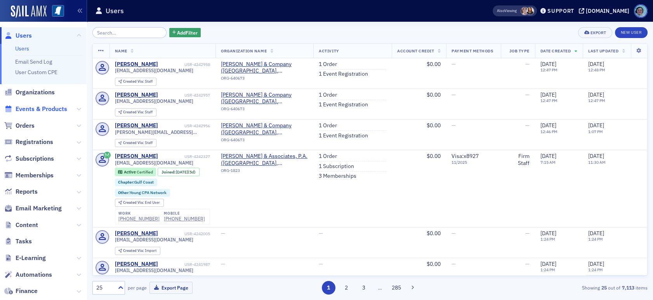
click at [35, 109] on span "Events & Products" at bounding box center [42, 109] width 52 height 9
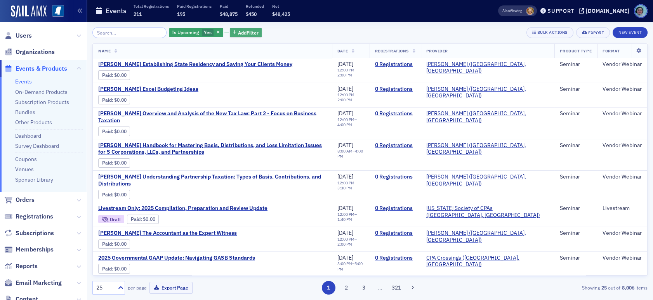
click at [239, 29] on span "Add Filter" at bounding box center [248, 32] width 21 height 7
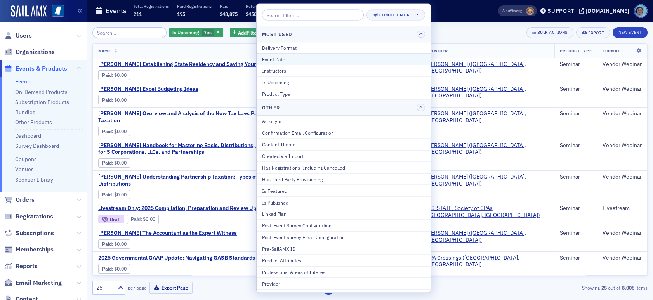
click at [275, 54] on button "Event Date" at bounding box center [344, 59] width 174 height 12
select select "7"
select select "2025"
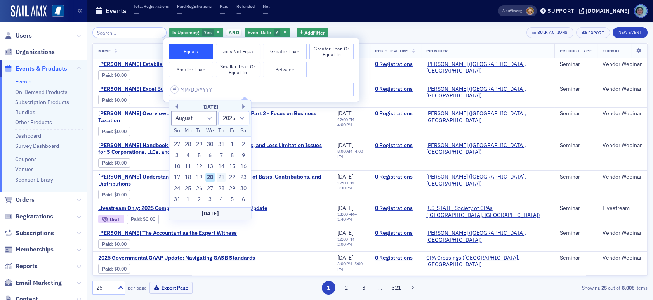
click at [217, 176] on div "21" at bounding box center [221, 177] width 9 height 9
type input "08/21/2025"
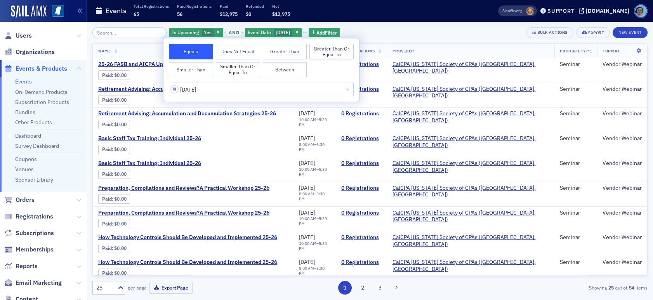
click at [369, 35] on div "Is Upcoming Yes and Event Date 8/21/2025 Add Filter Bulk Actions Export New Eve…" at bounding box center [370, 32] width 556 height 11
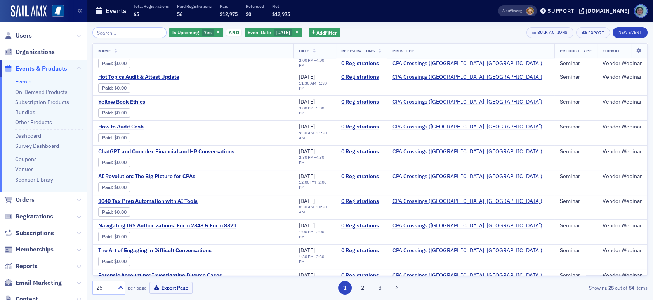
scroll to position [407, 0]
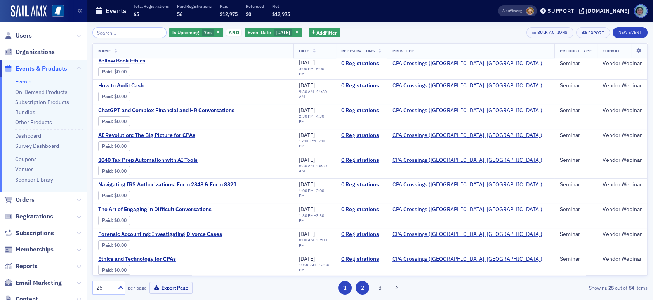
click at [368, 287] on button "2" at bounding box center [363, 288] width 14 height 14
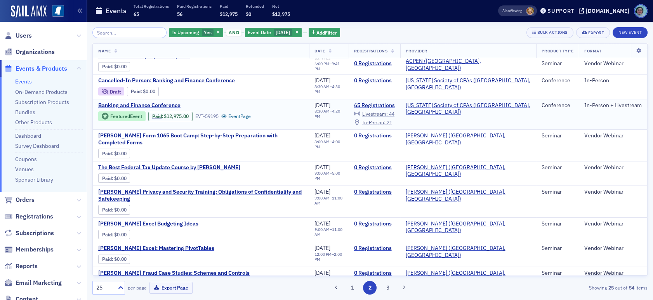
scroll to position [334, 0]
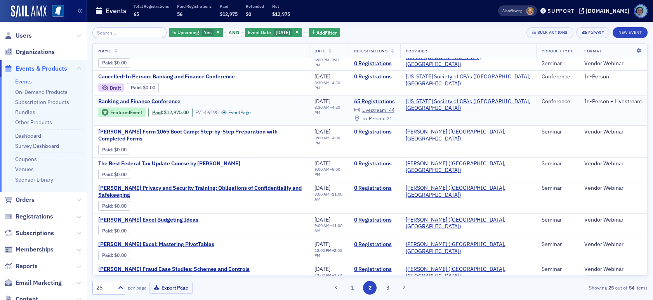
click at [174, 102] on span "Banking and Finance Conference" at bounding box center [163, 101] width 131 height 7
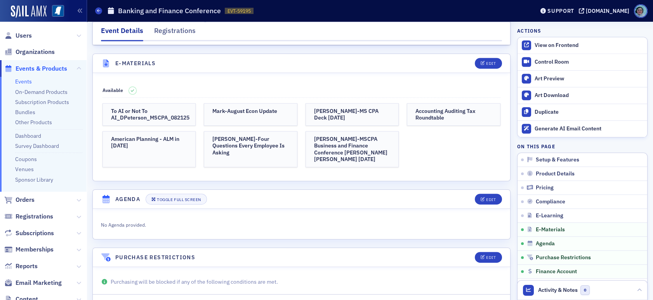
scroll to position [1204, 0]
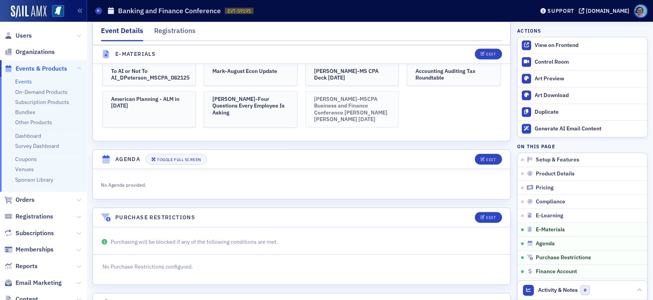
click at [329, 96] on h3 "Susan-MSCPA Business and Finance Conference Susan Sullivan Kinney 8.21.2025" at bounding box center [352, 109] width 77 height 27
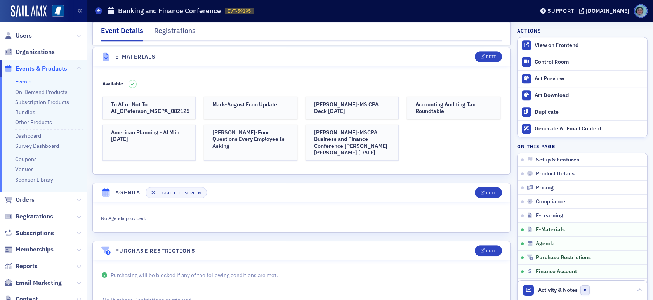
scroll to position [1127, 0]
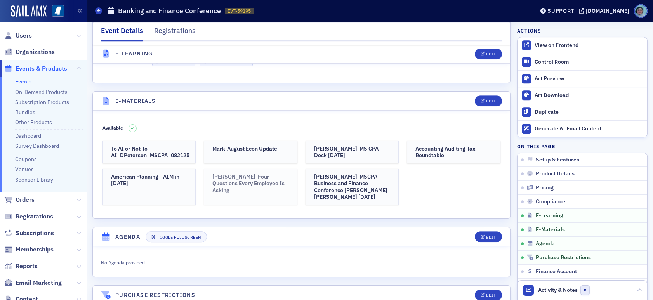
click at [280, 169] on link "Mary-Four Questions Every Employee Is Asking" at bounding box center [251, 187] width 94 height 36
click at [369, 146] on h3 "Erik Smith-MS CPA Deck 8-11-25" at bounding box center [352, 153] width 77 height 14
click at [183, 169] on link "American Planning - ALM in 2025" at bounding box center [150, 187] width 94 height 36
click at [145, 141] on link "To AI or Not To AI_DPeterson_MSCPA_082125" at bounding box center [150, 152] width 94 height 23
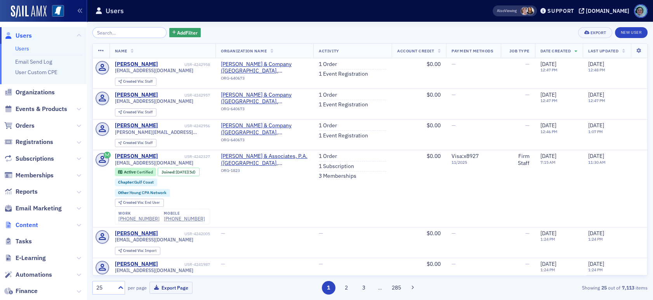
click at [35, 225] on span "Content" at bounding box center [27, 225] width 23 height 9
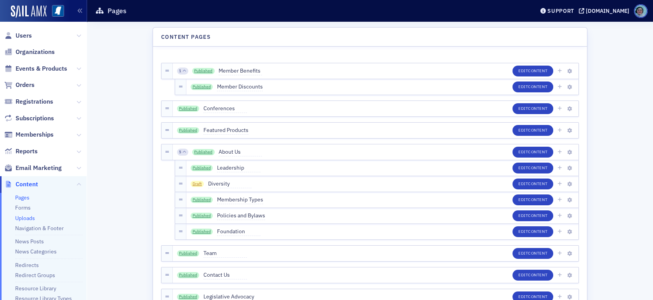
click at [28, 215] on link "Uploads" at bounding box center [25, 218] width 20 height 7
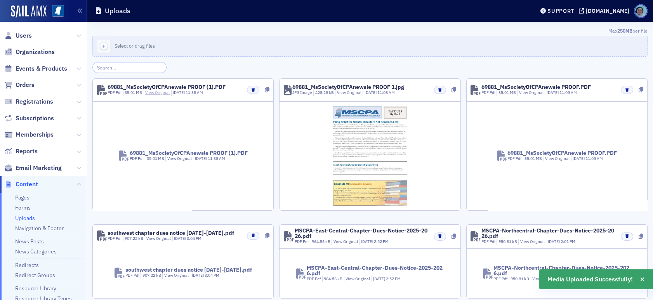
click at [150, 92] on link "View Original" at bounding box center [157, 92] width 24 height 5
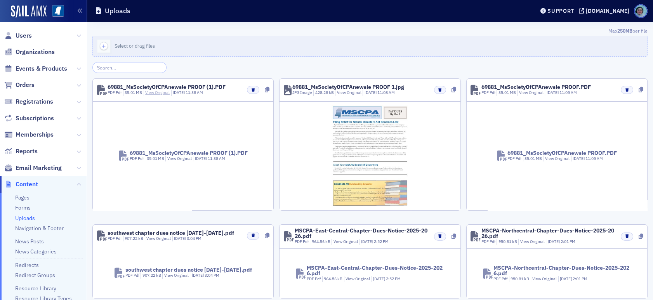
click at [156, 91] on link "View Original" at bounding box center [157, 92] width 24 height 5
click at [162, 92] on link "View Original" at bounding box center [157, 92] width 24 height 5
click at [346, 93] on link "View Original" at bounding box center [349, 92] width 24 height 5
click at [154, 91] on link "View Original" at bounding box center [157, 92] width 24 height 5
click at [537, 93] on link "View Original" at bounding box center [531, 92] width 24 height 5
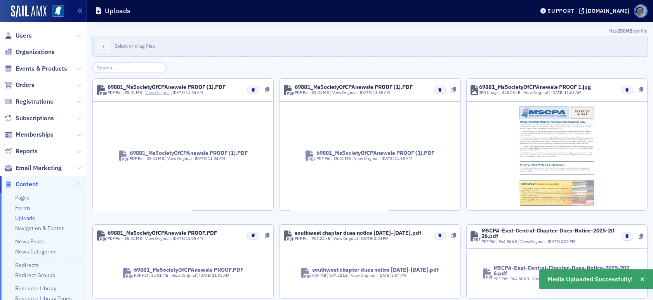
click at [165, 91] on link "View Original" at bounding box center [157, 92] width 24 height 5
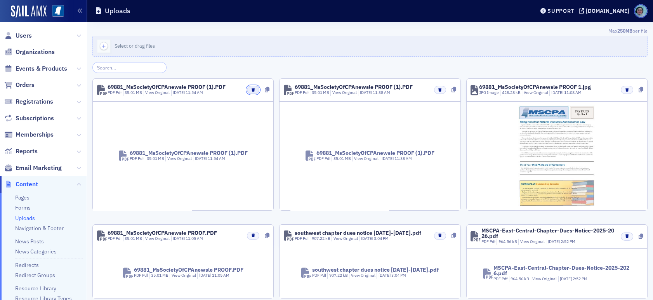
click at [254, 89] on button "button" at bounding box center [253, 90] width 12 height 8
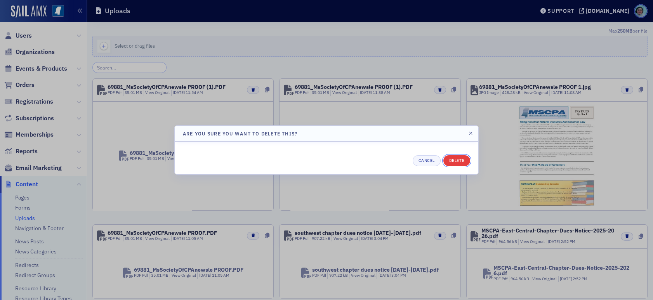
click at [451, 163] on button "Delete" at bounding box center [457, 160] width 27 height 11
